Goal: Transaction & Acquisition: Purchase product/service

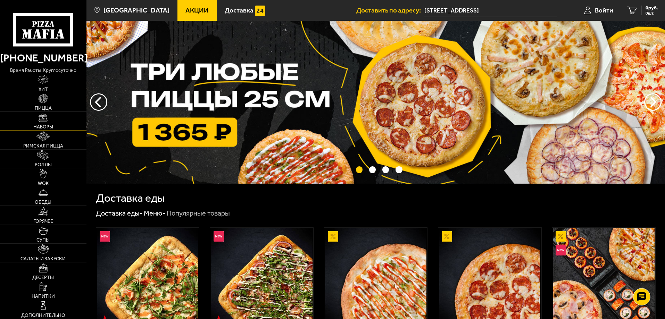
click at [52, 117] on link "Наборы" at bounding box center [43, 121] width 86 height 18
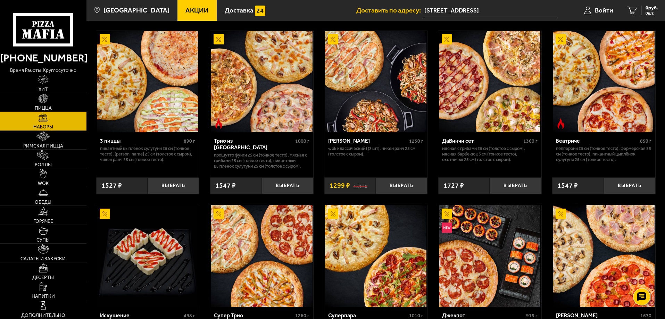
scroll to position [208, 0]
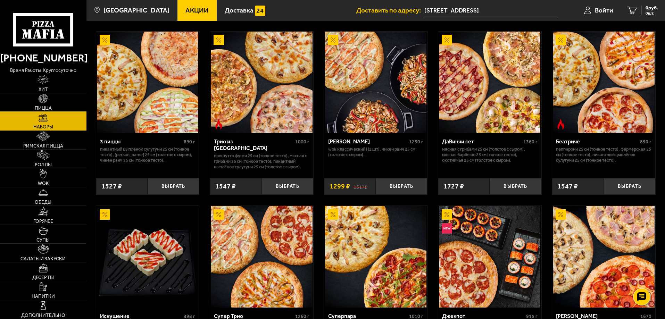
click at [47, 97] on img at bounding box center [43, 98] width 9 height 9
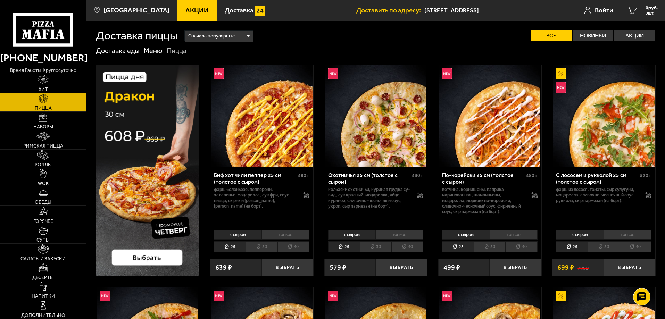
click at [190, 10] on span "Акции" at bounding box center [196, 10] width 23 height 7
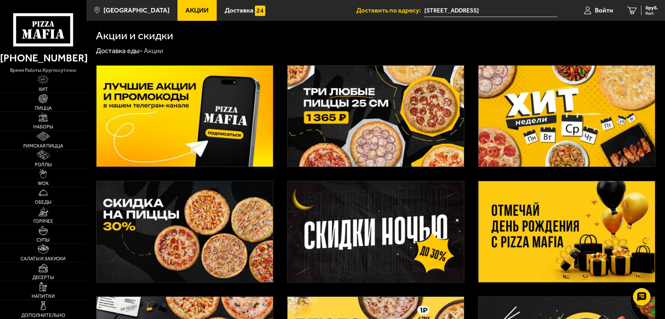
click at [387, 97] on img at bounding box center [376, 116] width 176 height 101
click at [47, 120] on img at bounding box center [43, 117] width 9 height 9
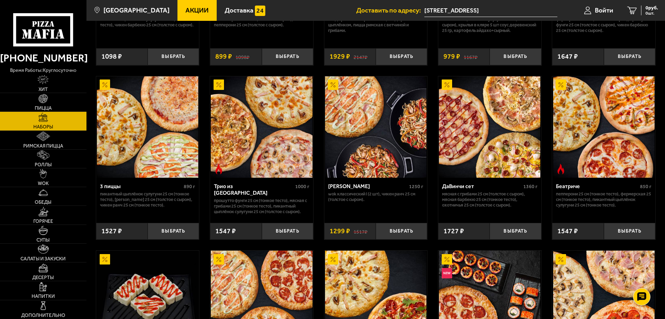
scroll to position [174, 0]
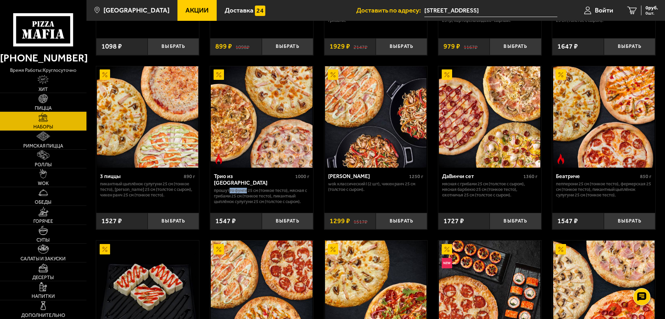
drag, startPoint x: 248, startPoint y: 184, endPoint x: 231, endPoint y: 186, distance: 17.5
click at [231, 188] on p "Прошутто Фунги 25 см (тонкое тесто), Мясная с грибами 25 см (тонкое тесто), Пик…" at bounding box center [262, 196] width 96 height 17
click at [298, 192] on p "Прошутто Фунги 25 см (тонкое тесто), Мясная с грибами 25 см (тонкое тесто), Пик…" at bounding box center [262, 196] width 96 height 17
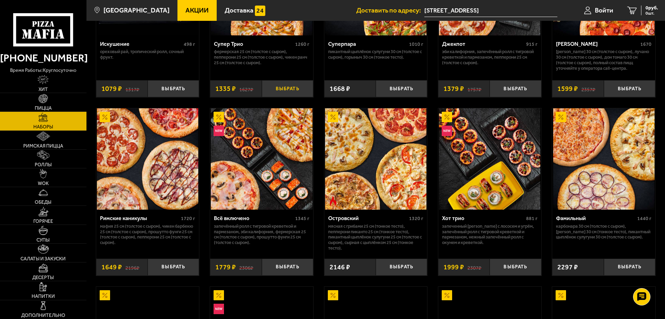
scroll to position [486, 0]
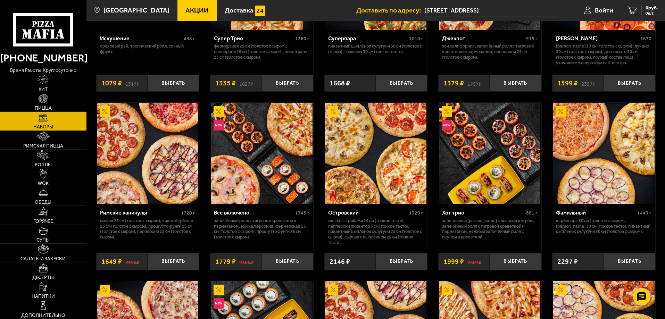
click at [205, 145] on div "Джентельмен клуб 820 г Пикантный цыплёнок сулугуни 25 см (тонкое тесто), Чикен …" at bounding box center [375, 209] width 579 height 1281
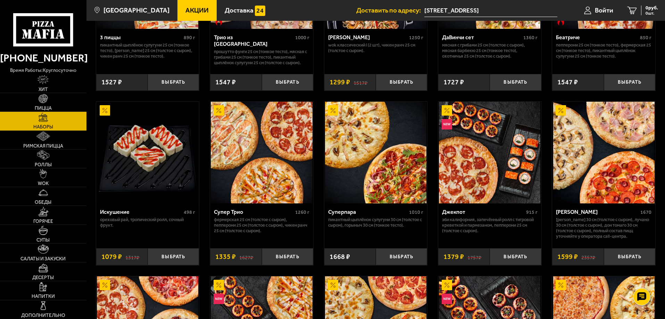
scroll to position [521, 0]
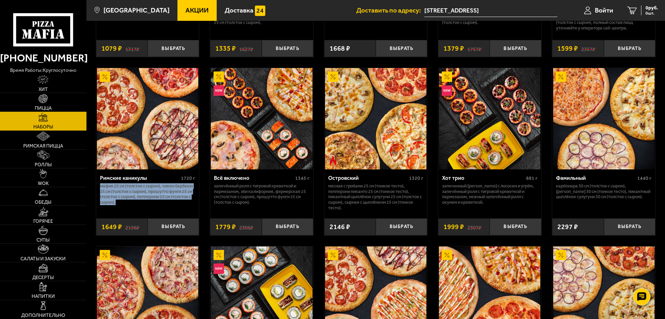
drag, startPoint x: 140, startPoint y: 208, endPoint x: 100, endPoint y: 188, distance: 44.1
click at [100, 188] on div "Римские каникулы 1720 г Мафия 25 см (толстое с сыром), Чикен Барбекю 25 см (тол…" at bounding box center [147, 192] width 103 height 44
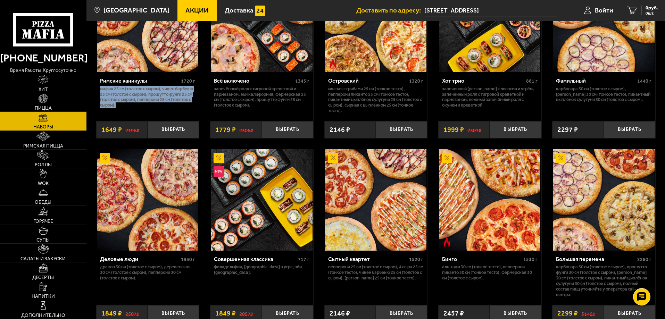
scroll to position [625, 0]
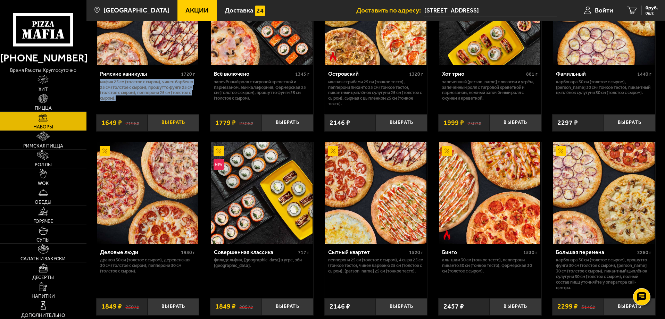
click at [172, 122] on button "Выбрать" at bounding box center [173, 122] width 51 height 17
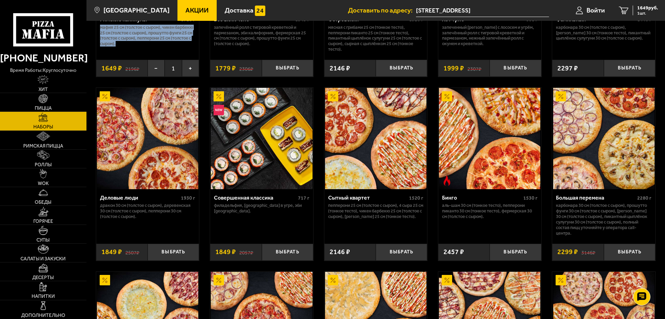
scroll to position [695, 0]
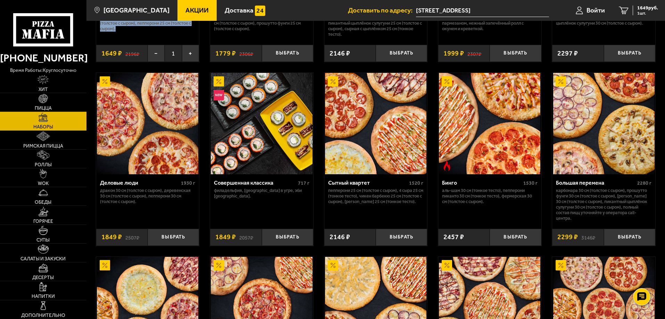
click at [586, 130] on img at bounding box center [603, 123] width 101 height 101
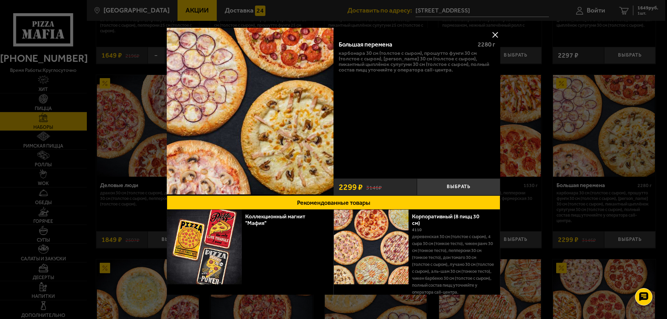
click at [517, 124] on div at bounding box center [333, 159] width 667 height 319
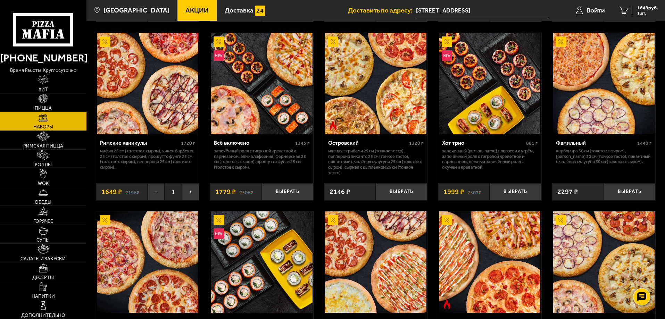
scroll to position [556, 0]
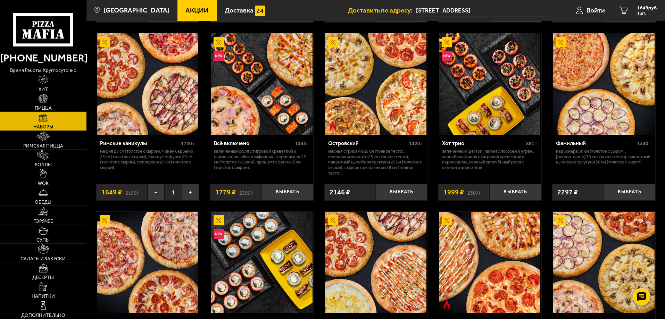
click at [124, 104] on img at bounding box center [147, 83] width 101 height 101
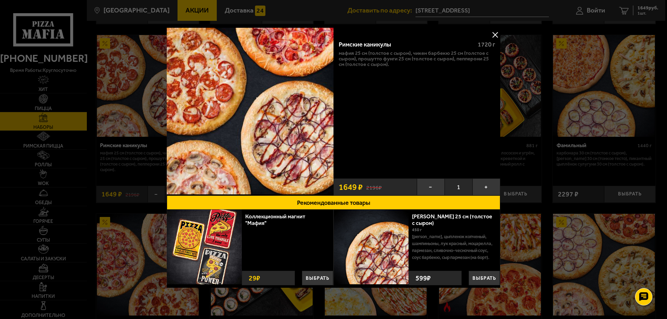
click at [511, 142] on div at bounding box center [333, 159] width 667 height 319
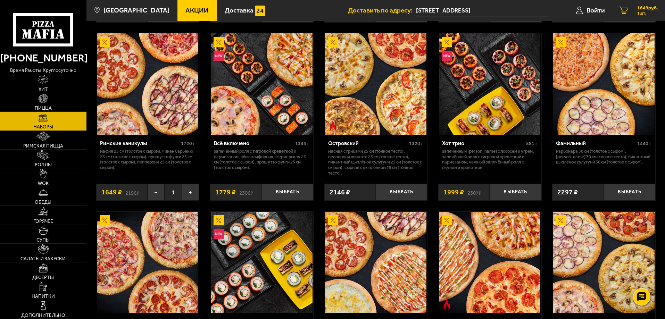
click at [650, 8] on span "1649 руб." at bounding box center [647, 8] width 21 height 5
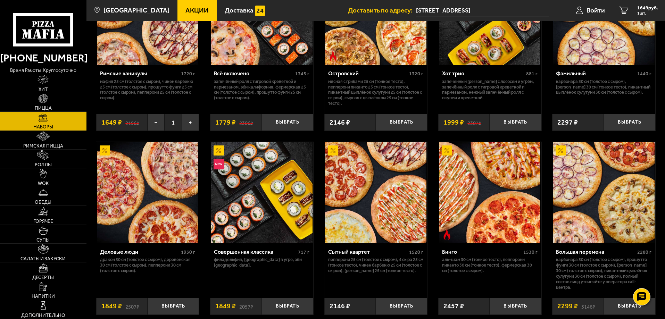
scroll to position [625, 0]
click at [639, 9] on span "1649 руб." at bounding box center [647, 8] width 21 height 5
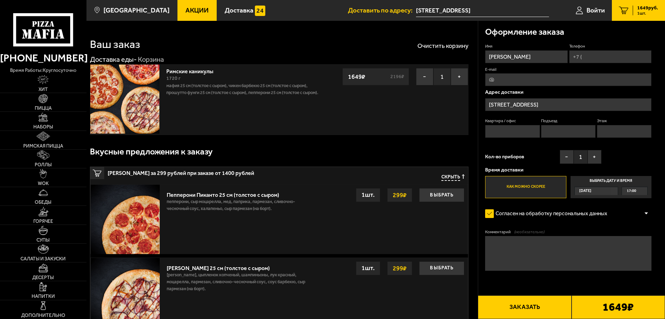
click at [590, 55] on input "Телефон" at bounding box center [610, 56] width 82 height 13
type input "[PHONE_NUMBER]"
click at [519, 132] on input "Квартира / офис" at bounding box center [512, 131] width 55 height 13
type input "12"
click at [565, 133] on input "Подъезд" at bounding box center [568, 131] width 55 height 13
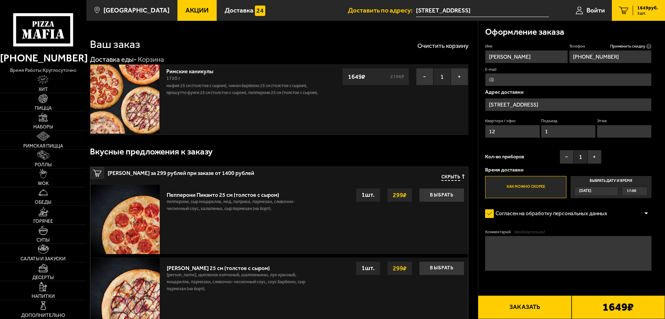
type input "1"
click at [608, 134] on input "Этаж" at bounding box center [624, 131] width 55 height 13
type input "3"
click at [617, 148] on div "Имя [PERSON_NAME] Телефон Применить скидку Вы будете зарегистрированы автоматич…" at bounding box center [568, 120] width 166 height 155
click at [549, 313] on button "Заказать" at bounding box center [524, 308] width 93 height 24
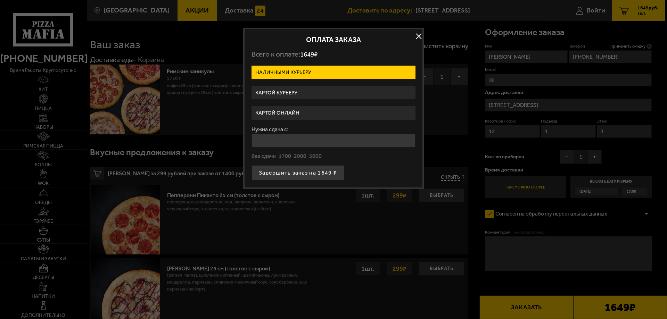
click at [292, 90] on label "Картой курьеру" at bounding box center [333, 93] width 164 height 14
click at [0, 0] on input "Картой курьеру" at bounding box center [0, 0] width 0 height 0
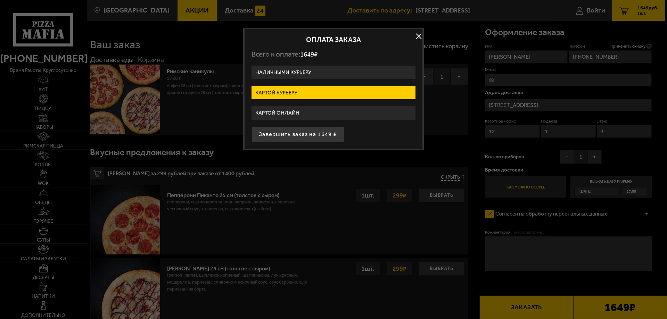
click at [417, 33] on button "button" at bounding box center [418, 36] width 10 height 10
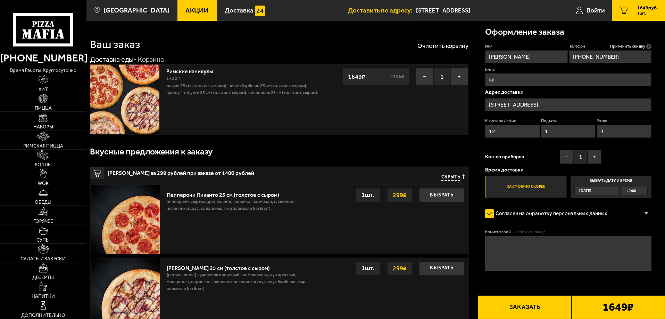
click at [563, 156] on button "−" at bounding box center [567, 157] width 14 height 14
click at [509, 308] on button "Заказать" at bounding box center [524, 308] width 93 height 24
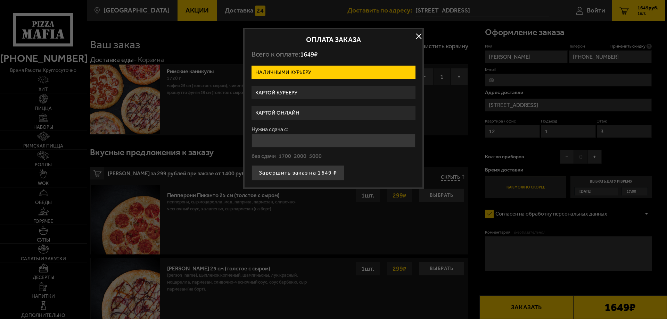
click at [297, 92] on label "Картой курьеру" at bounding box center [333, 93] width 164 height 14
click at [0, 0] on input "Картой курьеру" at bounding box center [0, 0] width 0 height 0
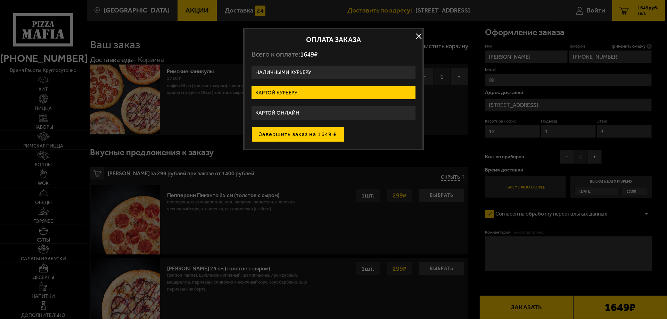
click at [294, 136] on button "Завершить заказ на 1649 ₽" at bounding box center [297, 134] width 93 height 15
